Goal: Transaction & Acquisition: Download file/media

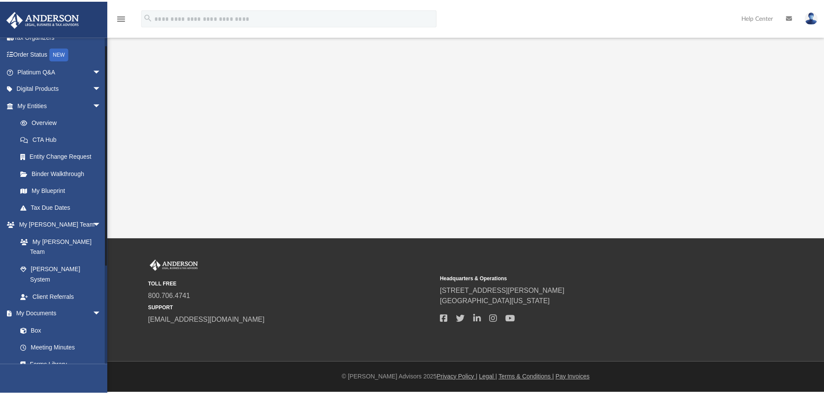
scroll to position [86, 0]
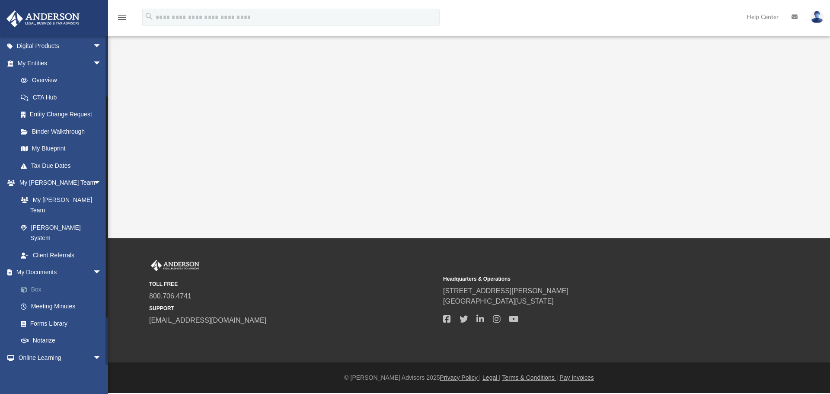
click at [35, 281] on link "Box" at bounding box center [63, 289] width 102 height 17
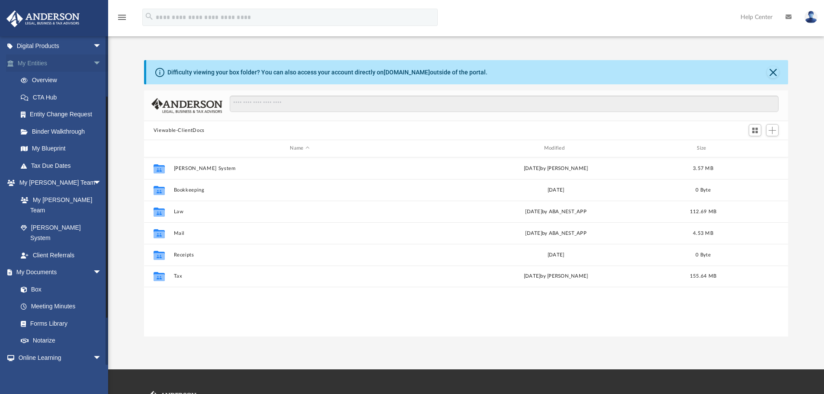
scroll to position [190, 637]
click at [93, 62] on span "arrow_drop_down" at bounding box center [101, 63] width 17 height 18
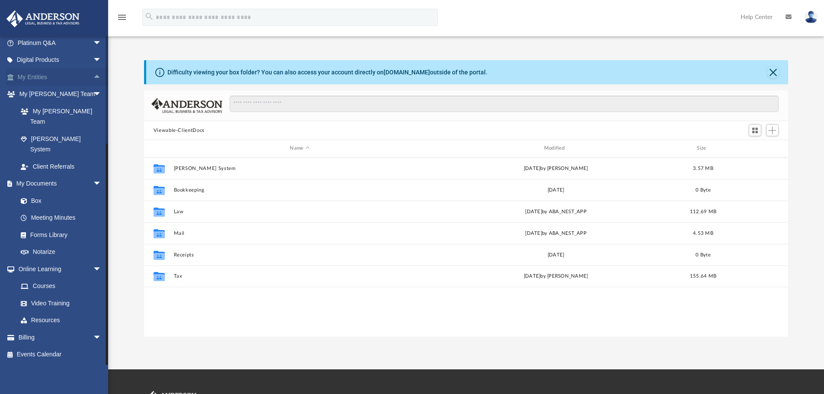
scroll to position [51, 0]
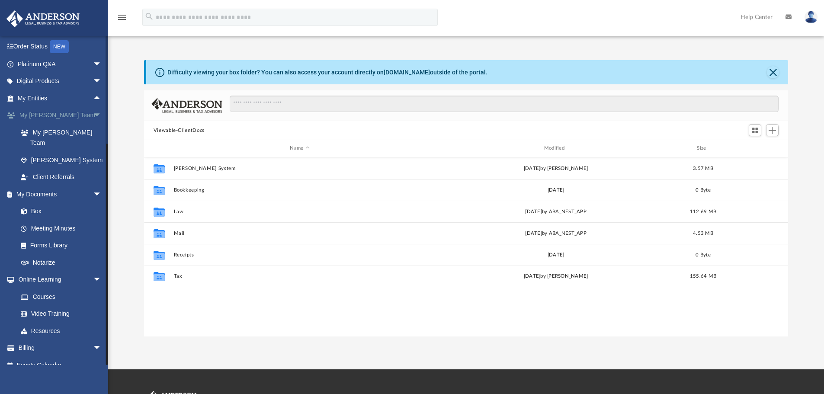
click at [93, 111] on span "arrow_drop_down" at bounding box center [101, 116] width 17 height 18
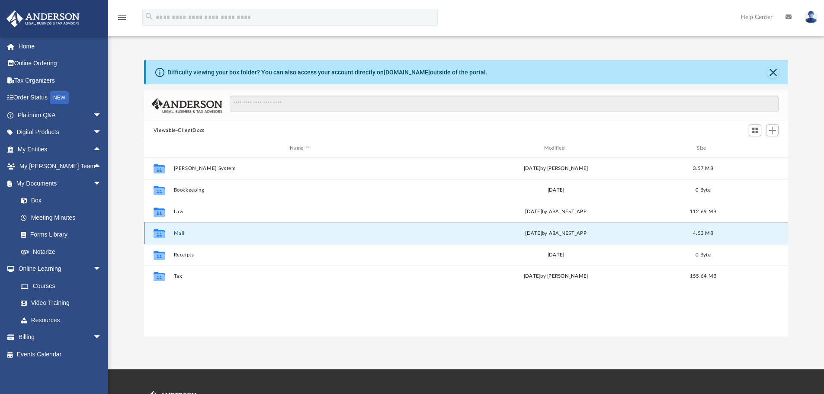
click at [177, 234] on button "Mail" at bounding box center [299, 234] width 252 height 6
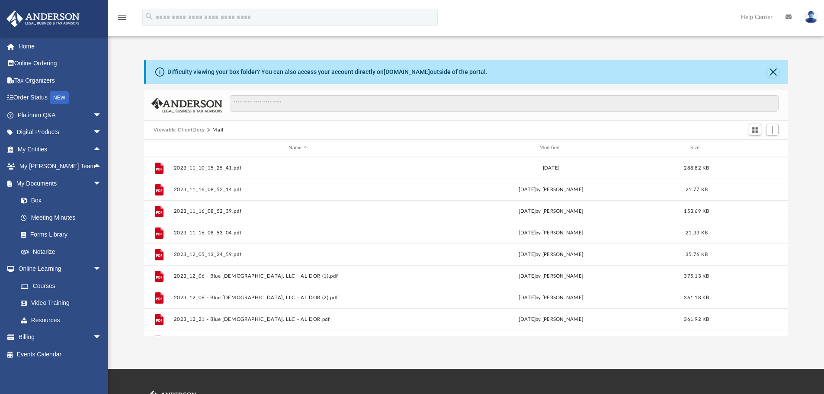
click at [166, 130] on button "Viewable-ClientDocs" at bounding box center [179, 130] width 51 height 8
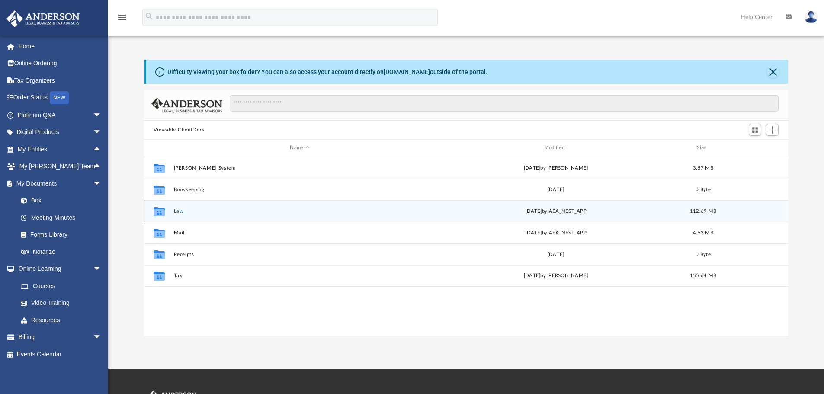
click at [178, 212] on button "Law" at bounding box center [299, 211] width 252 height 6
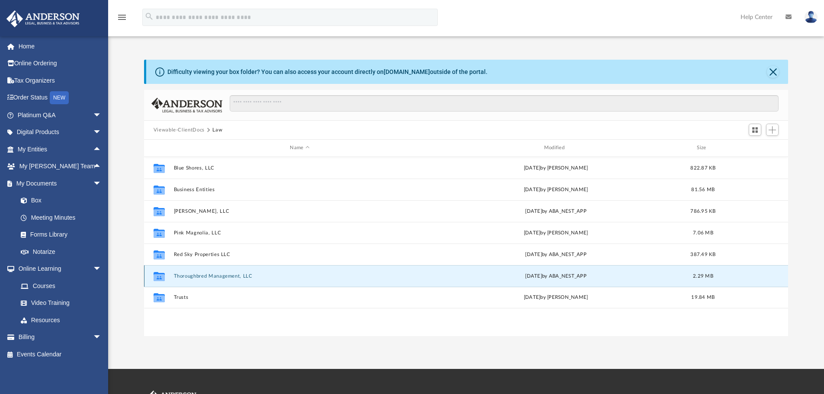
click at [200, 276] on button "Thoroughbred Management, LLC" at bounding box center [299, 276] width 252 height 6
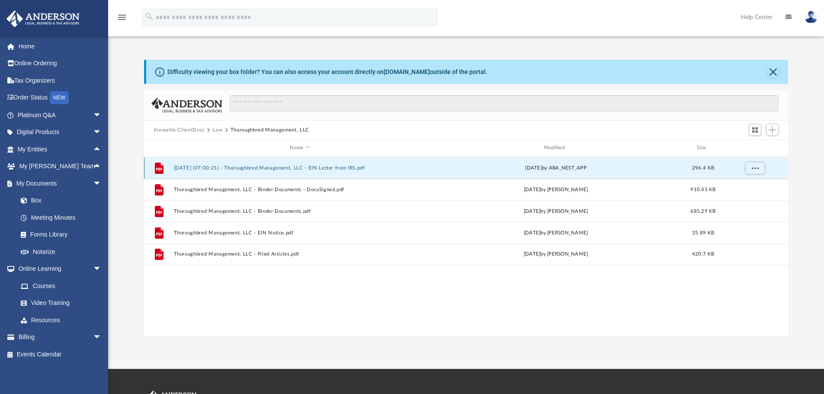
click at [333, 167] on button "[DATE] (07:00:21) - Thoroughbred Management, LLC - EIN Letter from IRS.pdf" at bounding box center [299, 168] width 252 height 6
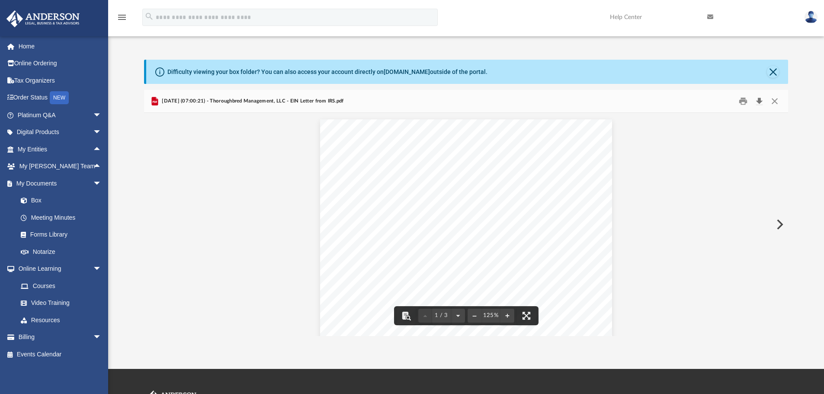
click at [760, 100] on button "Download" at bounding box center [759, 101] width 16 height 13
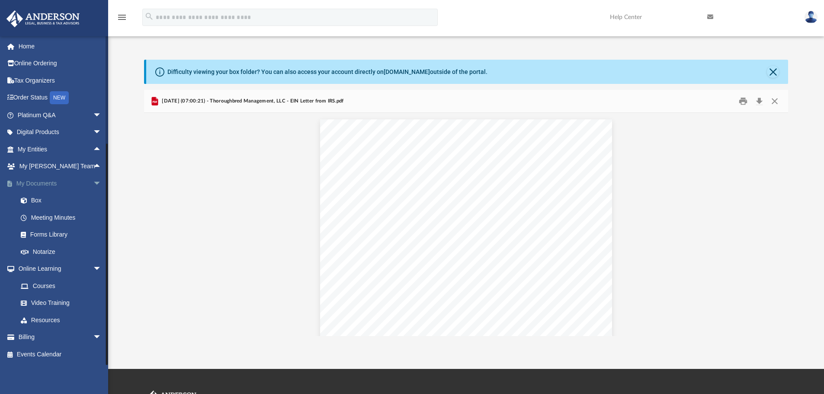
drag, startPoint x: 38, startPoint y: 196, endPoint x: 42, endPoint y: 191, distance: 6.8
click at [38, 196] on link "Box" at bounding box center [61, 200] width 98 height 17
click at [775, 72] on button "Close" at bounding box center [773, 72] width 12 height 12
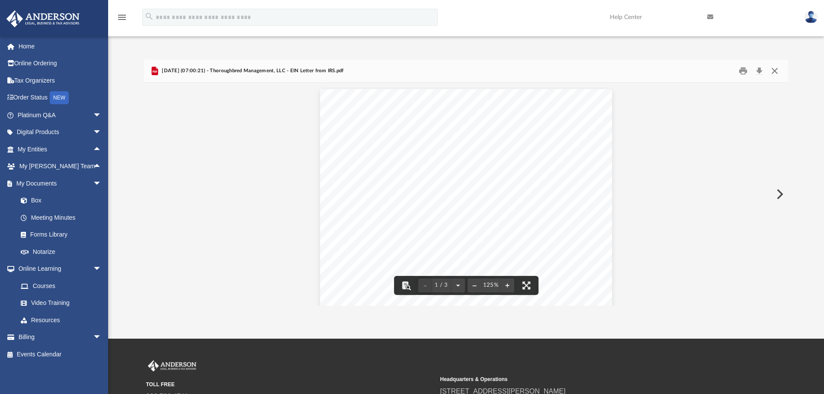
drag, startPoint x: 777, startPoint y: 69, endPoint x: 763, endPoint y: 62, distance: 15.3
click at [777, 69] on button "Close" at bounding box center [775, 70] width 16 height 13
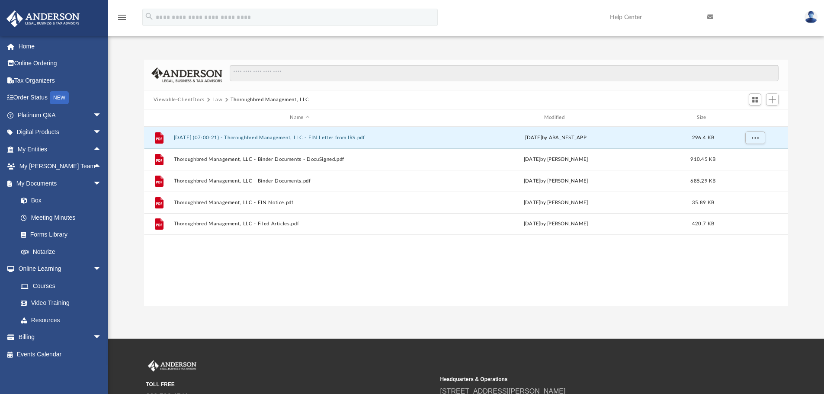
click at [173, 102] on button "Viewable-ClientDocs" at bounding box center [179, 100] width 51 height 8
